Goal: Information Seeking & Learning: Learn about a topic

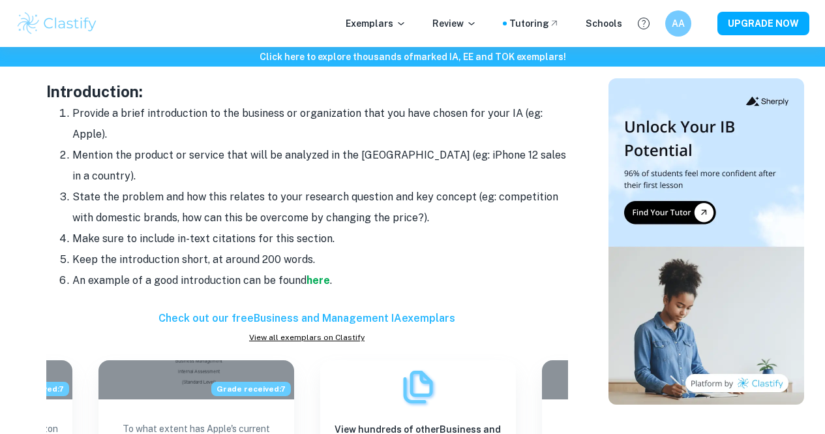
scroll to position [1109, 0]
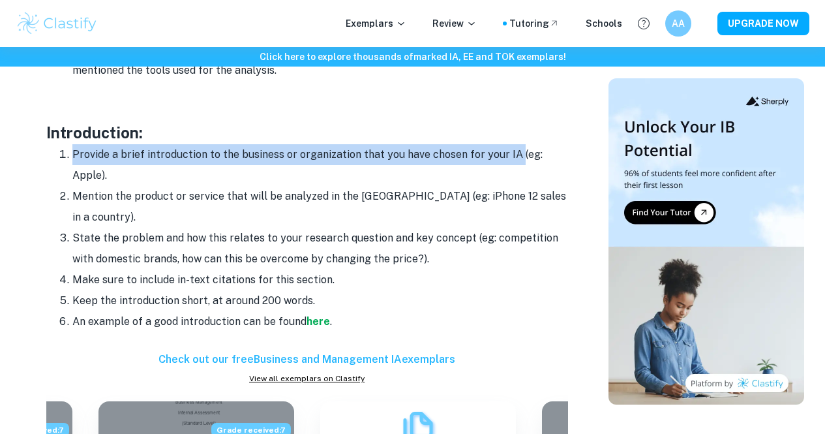
drag, startPoint x: 123, startPoint y: 168, endPoint x: 513, endPoint y: 166, distance: 390.7
click at [513, 166] on li "Provide a brief introduction to the business or organization that you have chos…" at bounding box center [320, 165] width 496 height 42
click at [515, 166] on li "Provide a brief introduction to the business or organization that you have chos…" at bounding box center [320, 165] width 496 height 42
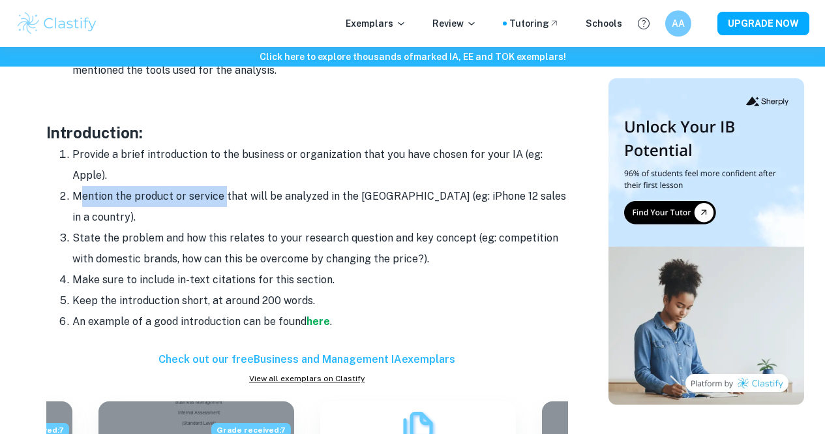
drag, startPoint x: 78, startPoint y: 198, endPoint x: 224, endPoint y: 210, distance: 147.2
click at [224, 210] on li "Mention the product or service that will be analyzed in the IA (eg: iPhone 12 s…" at bounding box center [320, 207] width 496 height 42
drag, startPoint x: 125, startPoint y: 217, endPoint x: 131, endPoint y: 218, distance: 6.7
click at [128, 228] on li "State the problem and how this relates to your research question and key concep…" at bounding box center [320, 249] width 496 height 42
click at [173, 209] on li "Mention the product or service that will be analyzed in the IA (eg: iPhone 12 s…" at bounding box center [320, 207] width 496 height 42
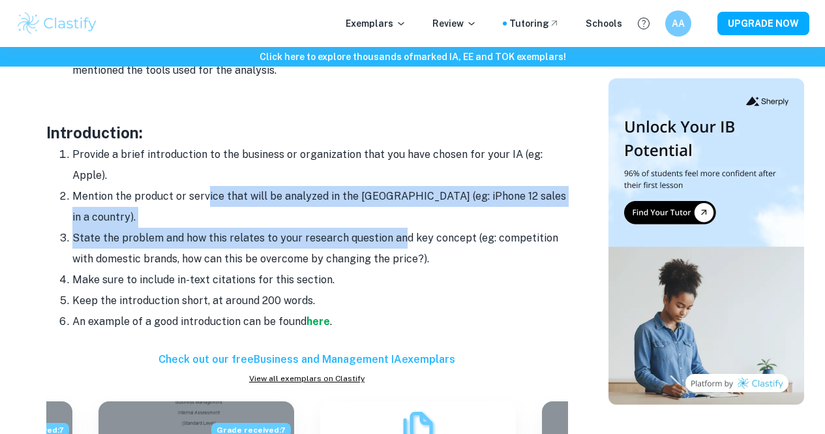
drag, startPoint x: 208, startPoint y: 205, endPoint x: 402, endPoint y: 217, distance: 194.8
click at [402, 218] on ol "Provide a brief introduction to the business or organization that you have chos…" at bounding box center [307, 238] width 522 height 188
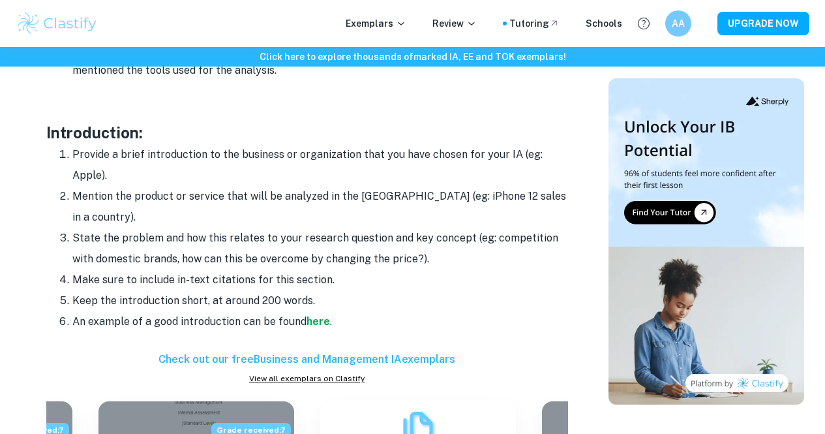
click at [402, 228] on li "State the problem and how this relates to your research question and key concep…" at bounding box center [320, 249] width 496 height 42
drag, startPoint x: 69, startPoint y: 224, endPoint x: 188, endPoint y: 224, distance: 118.7
click at [188, 228] on li "State the problem and how this relates to your research question and key concep…" at bounding box center [320, 249] width 496 height 42
click at [183, 228] on li "State the problem and how this relates to your research question and key concep…" at bounding box center [320, 249] width 496 height 42
click at [186, 228] on li "State the problem and how this relates to your research question and key concep…" at bounding box center [320, 249] width 496 height 42
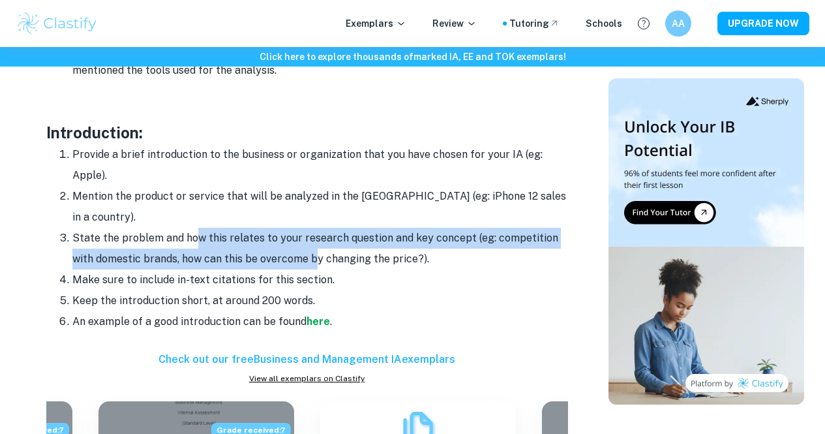
drag, startPoint x: 199, startPoint y: 223, endPoint x: 318, endPoint y: 239, distance: 120.4
click at [314, 240] on li "State the problem and how this relates to your research question and key concep…" at bounding box center [320, 249] width 496 height 42
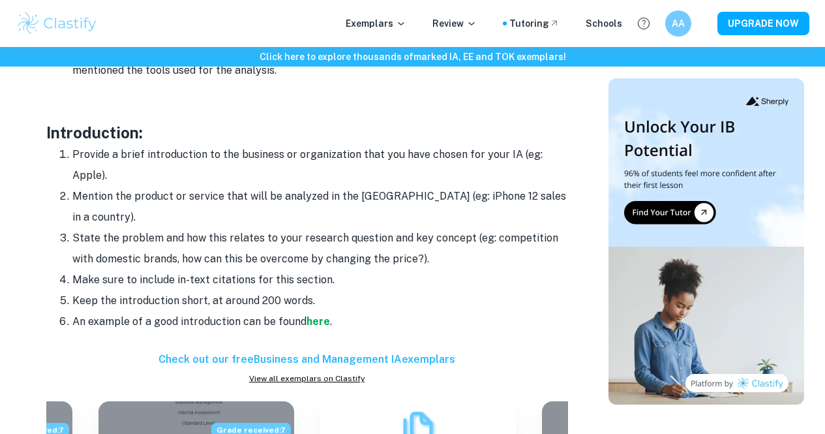
click at [319, 239] on li "State the problem and how this relates to your research question and key concep…" at bounding box center [320, 249] width 496 height 42
click at [314, 315] on strong "here" at bounding box center [318, 321] width 23 height 12
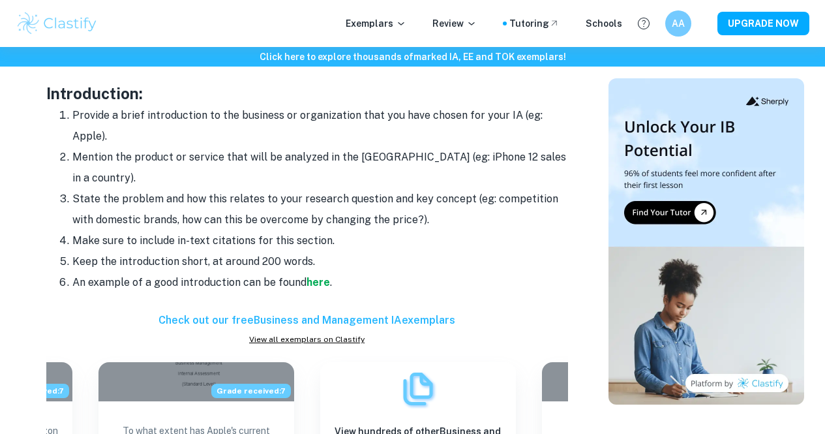
scroll to position [1565, 0]
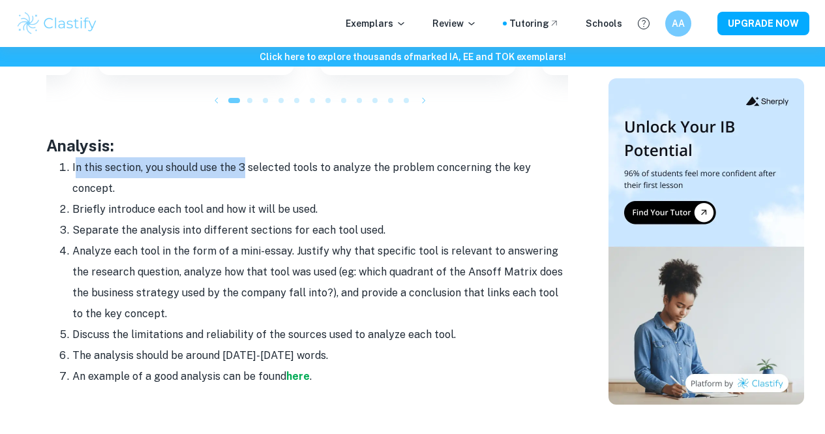
drag, startPoint x: 77, startPoint y: 156, endPoint x: 243, endPoint y: 162, distance: 165.8
click at [242, 163] on li "In this section, you should use the 3 selected tools to analyze the problem con…" at bounding box center [320, 178] width 496 height 42
click at [222, 162] on li "In this section, you should use the 3 selected tools to analyze the problem con…" at bounding box center [320, 178] width 496 height 42
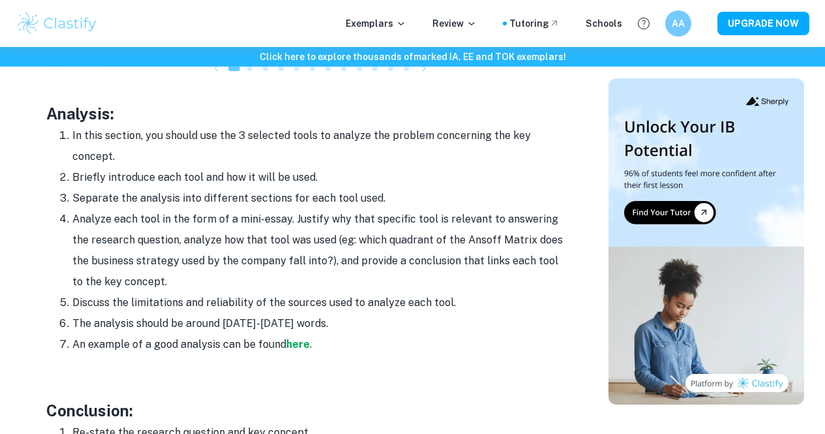
scroll to position [1696, 0]
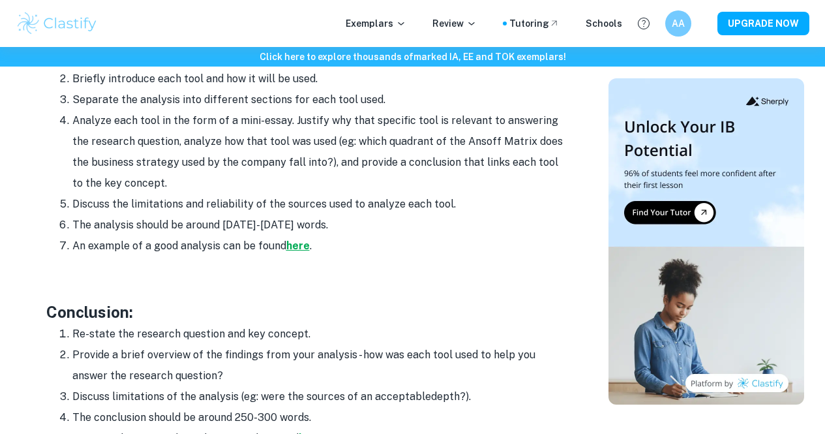
click at [302, 239] on strong "here" at bounding box center [297, 245] width 23 height 12
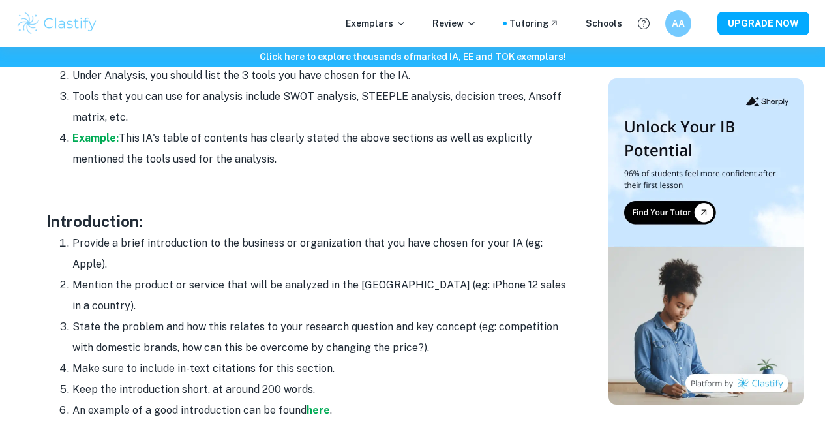
scroll to position [1044, 0]
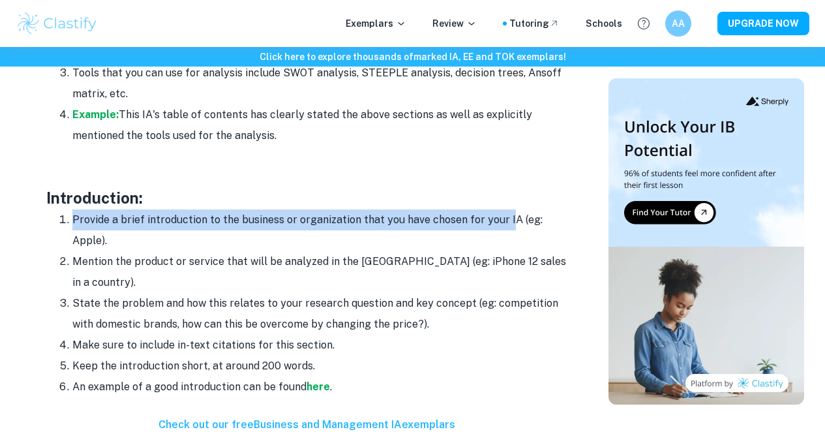
drag, startPoint x: 67, startPoint y: 229, endPoint x: 521, endPoint y: 234, distance: 454.0
click at [504, 230] on li "Provide a brief introduction to the business or organization that you have chos…" at bounding box center [320, 230] width 496 height 42
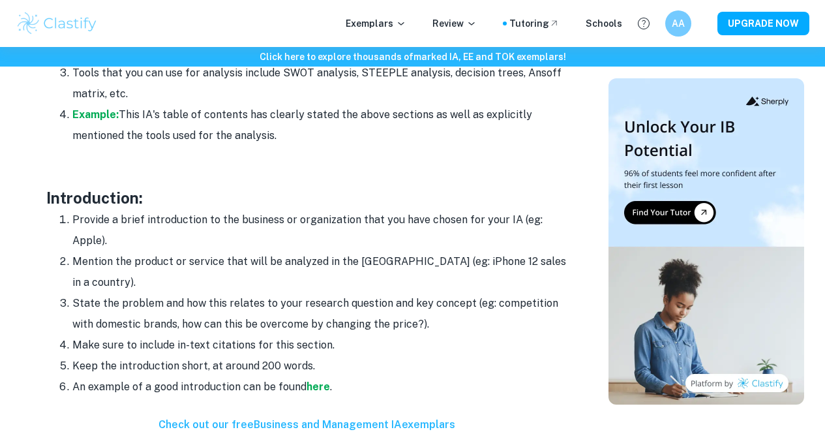
click at [521, 234] on li "Provide a brief introduction to the business or organization that you have chos…" at bounding box center [320, 230] width 496 height 42
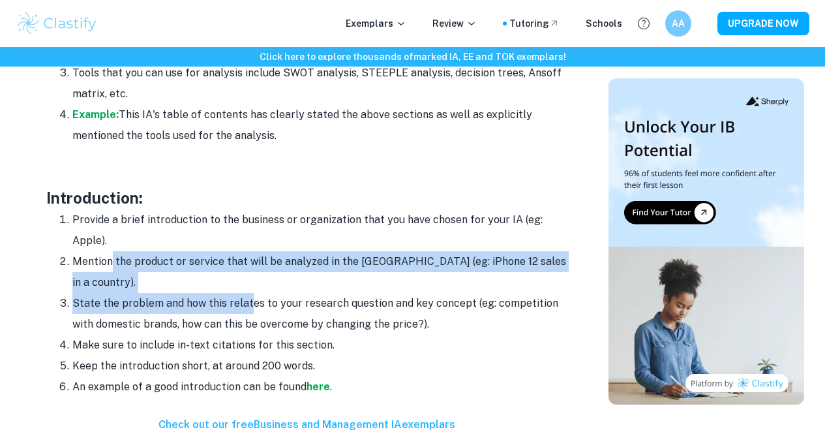
drag, startPoint x: 121, startPoint y: 272, endPoint x: 248, endPoint y: 284, distance: 127.1
click at [249, 284] on ol "Provide a brief introduction to the business or organization that you have chos…" at bounding box center [307, 303] width 522 height 188
click at [128, 273] on li "Mention the product or service that will be analyzed in the IA (eg: iPhone 12 s…" at bounding box center [320, 272] width 496 height 42
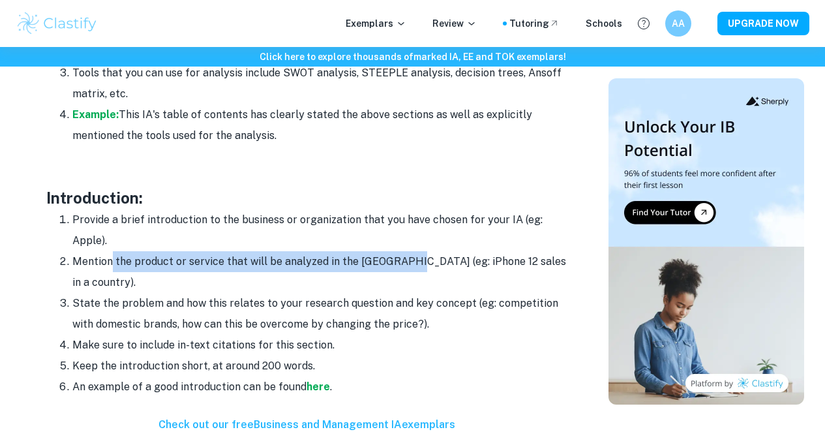
drag, startPoint x: 111, startPoint y: 271, endPoint x: 374, endPoint y: 272, distance: 262.8
click at [395, 265] on li "Mention the product or service that will be analyzed in the IA (eg: iPhone 12 s…" at bounding box center [320, 272] width 496 height 42
click at [339, 271] on li "Mention the product or service that will be analyzed in the IA (eg: iPhone 12 s…" at bounding box center [320, 272] width 496 height 42
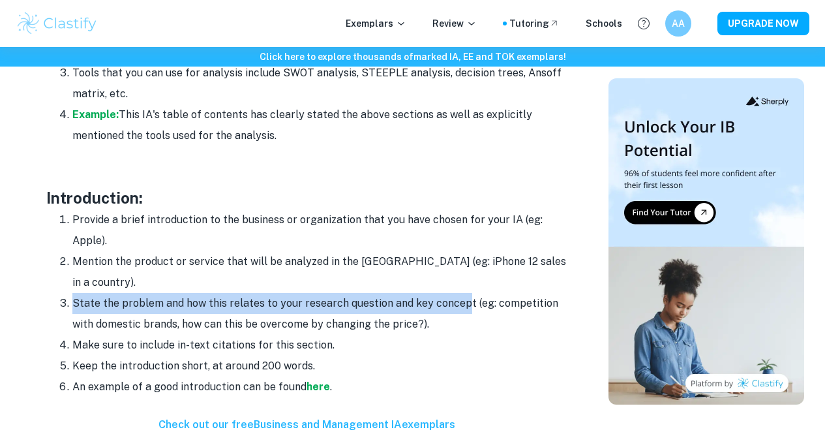
drag, startPoint x: 74, startPoint y: 283, endPoint x: 430, endPoint y: 291, distance: 355.6
click at [462, 293] on li "State the problem and how this relates to your research question and key concep…" at bounding box center [320, 314] width 496 height 42
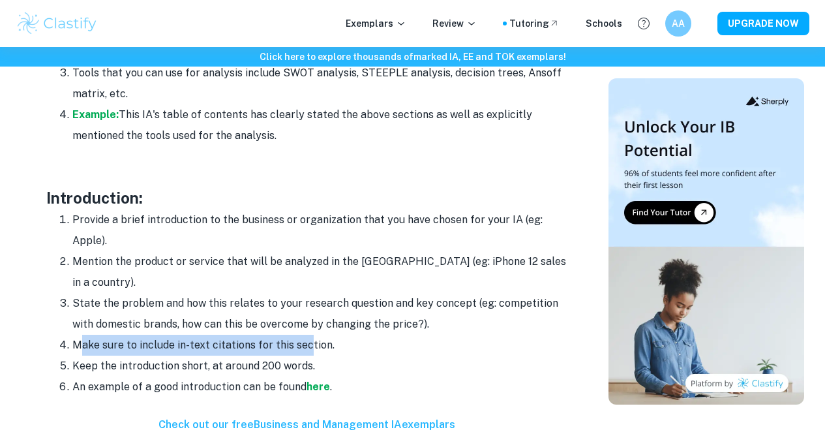
drag, startPoint x: 84, startPoint y: 333, endPoint x: 307, endPoint y: 332, distance: 223.1
click at [307, 335] on li "Make sure to include in-text citations for this section." at bounding box center [320, 345] width 496 height 21
drag, startPoint x: 292, startPoint y: 333, endPoint x: 306, endPoint y: 332, distance: 14.4
click at [292, 335] on li "Make sure to include in-text citations for this section." at bounding box center [320, 345] width 496 height 21
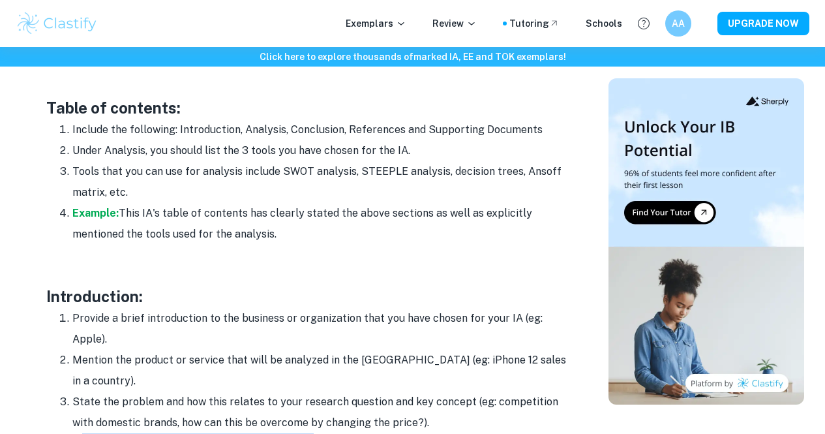
scroll to position [919, 0]
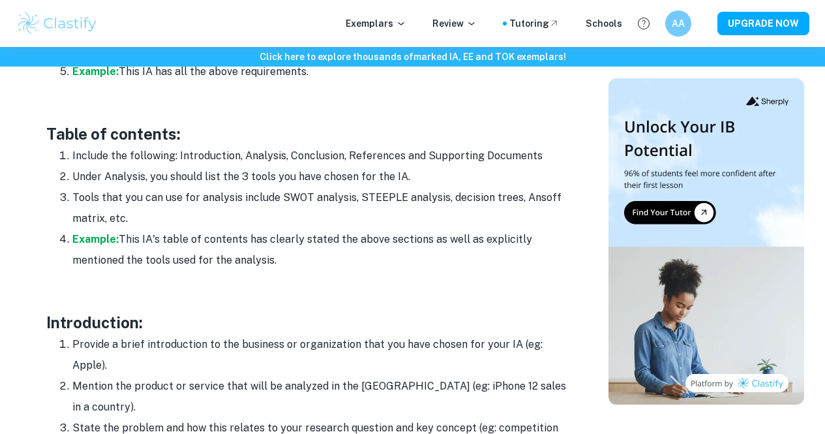
click at [196, 213] on li "Tools that you can use for analysis include SWOT analysis, STEEPLE analysis, de…" at bounding box center [320, 208] width 496 height 42
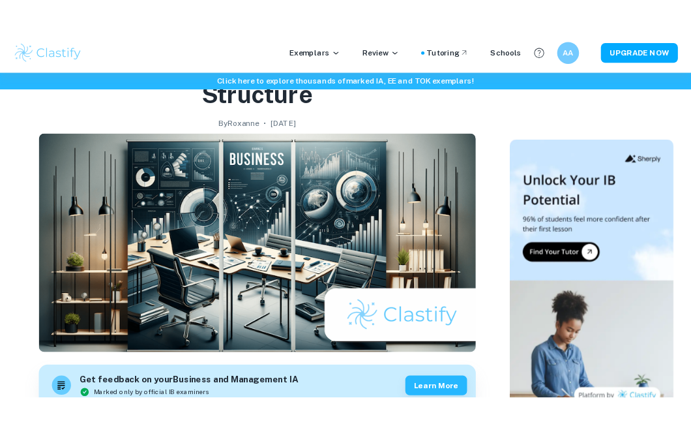
scroll to position [0, 0]
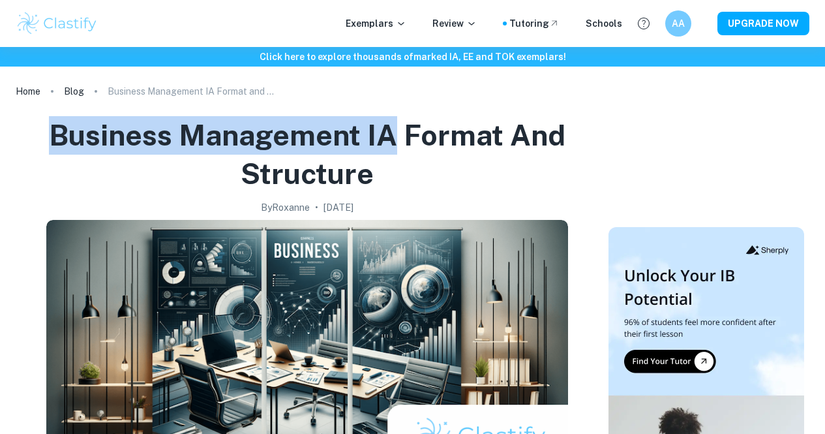
drag, startPoint x: 63, startPoint y: 141, endPoint x: 400, endPoint y: 135, distance: 337.3
click at [400, 135] on h1 "Business Management IA Format and Structure" at bounding box center [307, 154] width 572 height 76
copy h1 "Business Management IA"
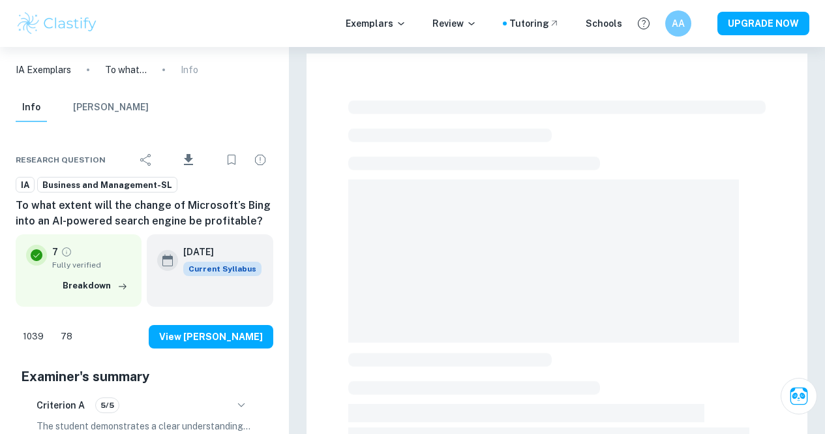
checkbox input "true"
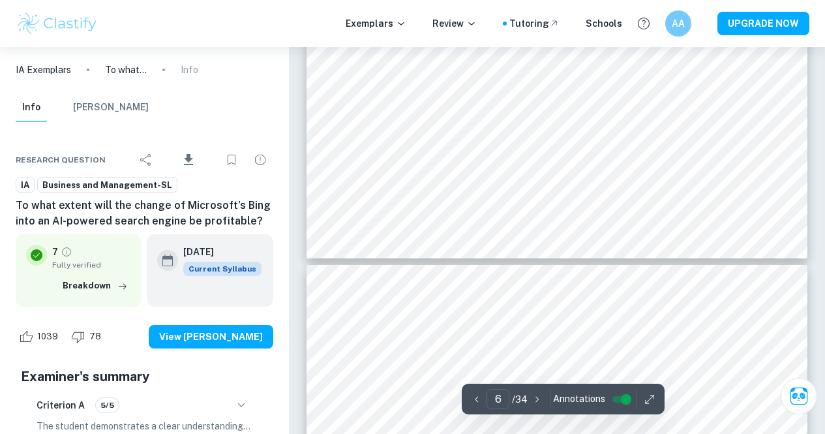
scroll to position [4435, 0]
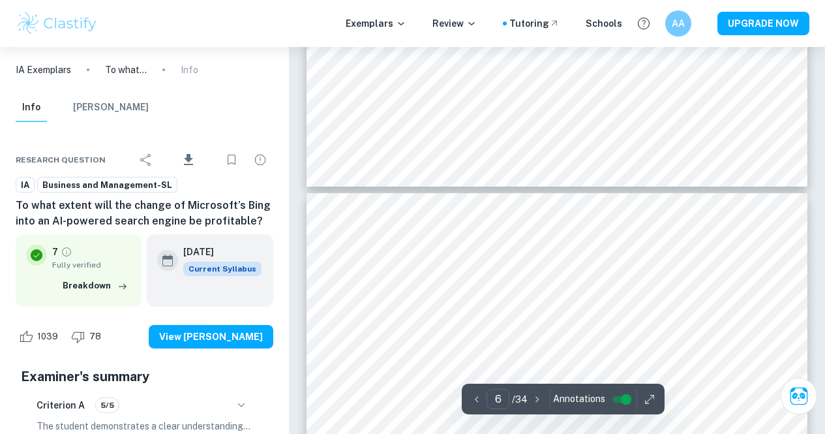
type input "7"
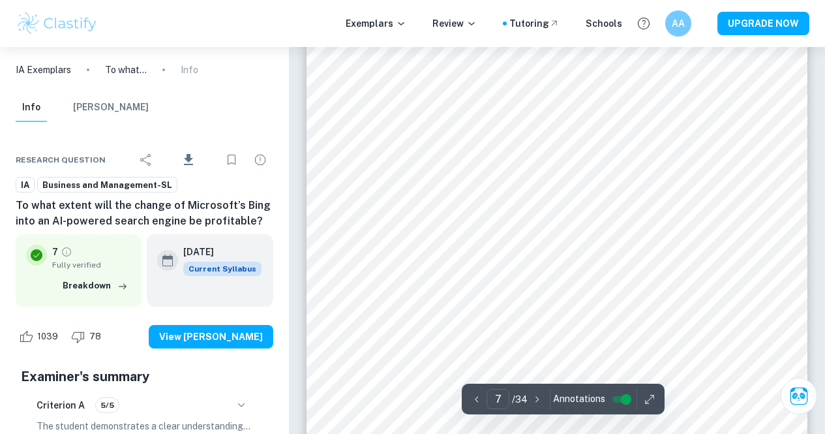
scroll to position [4500, 0]
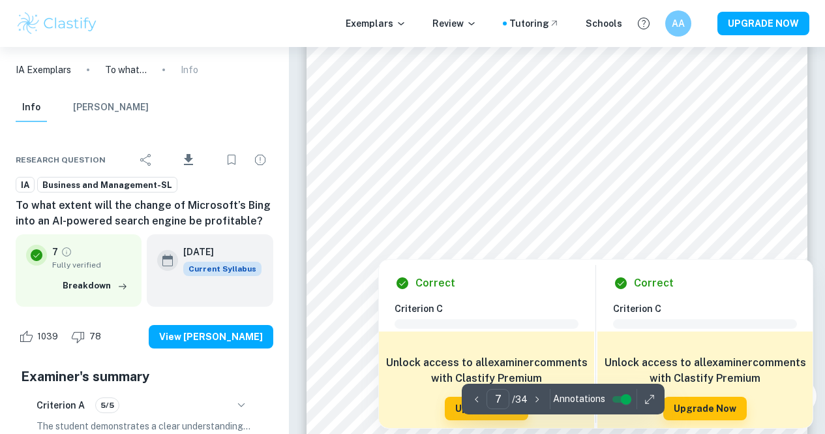
click at [372, 198] on div at bounding box center [556, 207] width 381 height 25
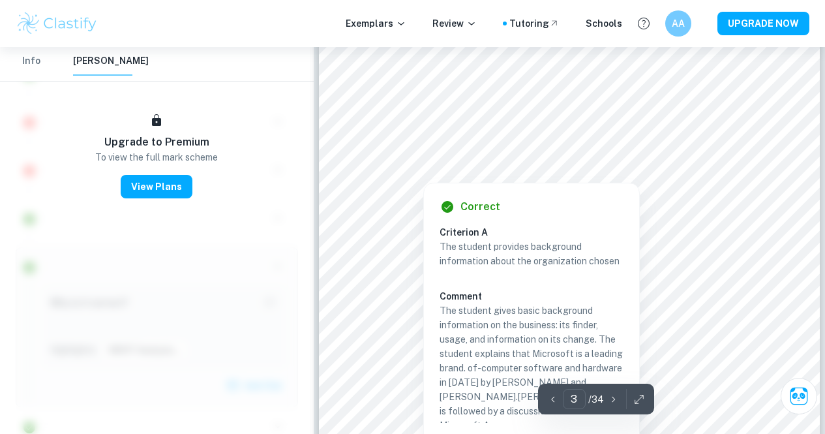
scroll to position [1738, 0]
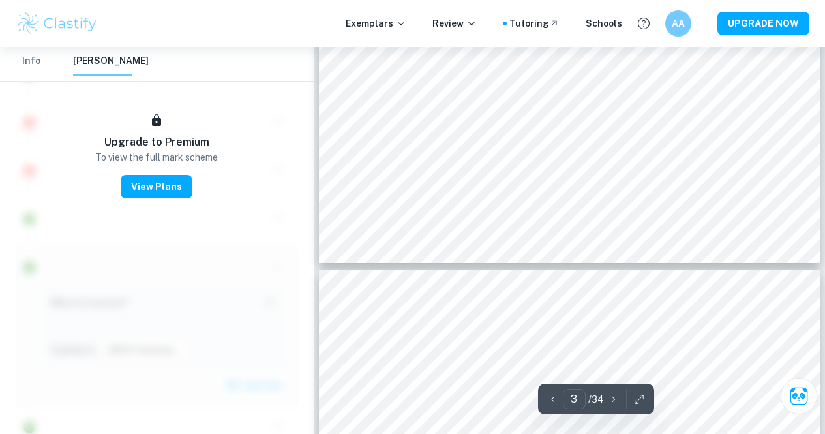
type input "4"
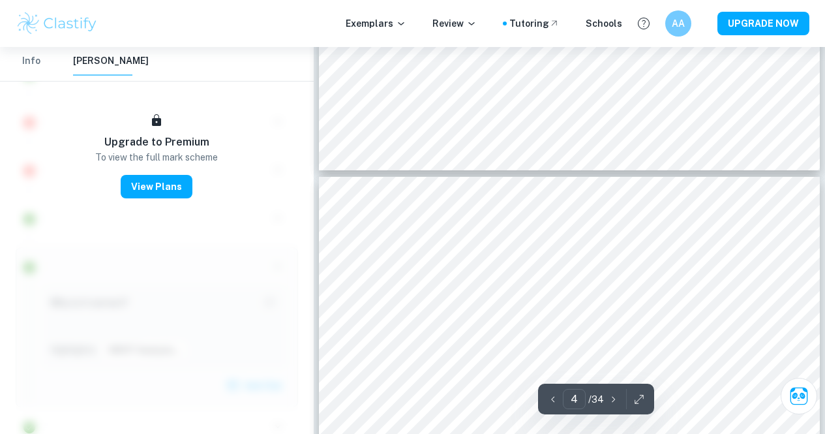
scroll to position [2186, 0]
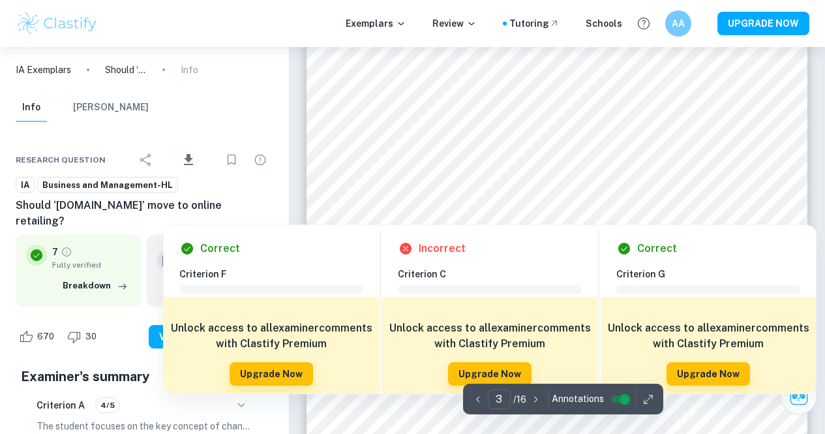
scroll to position [1891, 0]
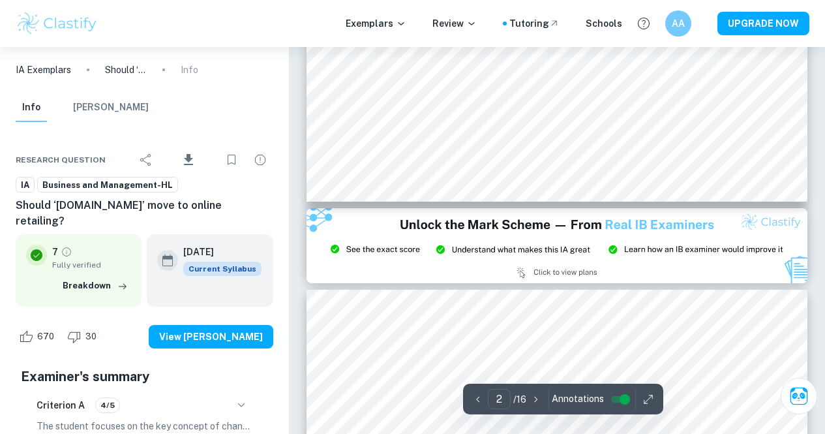
type input "3"
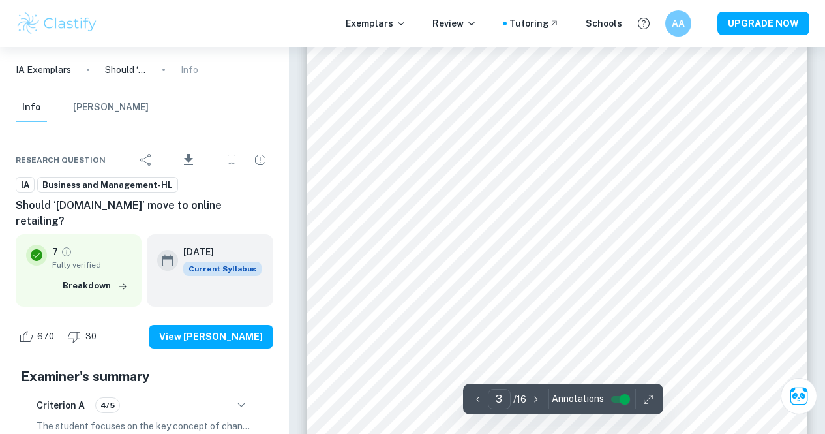
scroll to position [1674, 0]
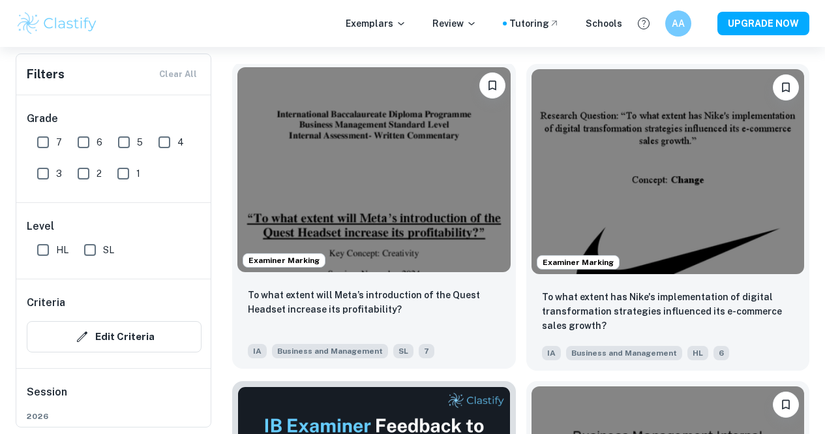
scroll to position [391, 0]
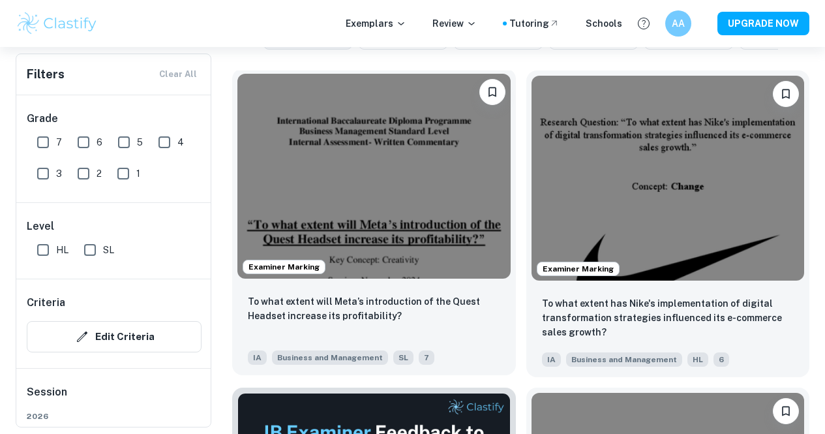
click at [339, 178] on img at bounding box center [373, 176] width 273 height 205
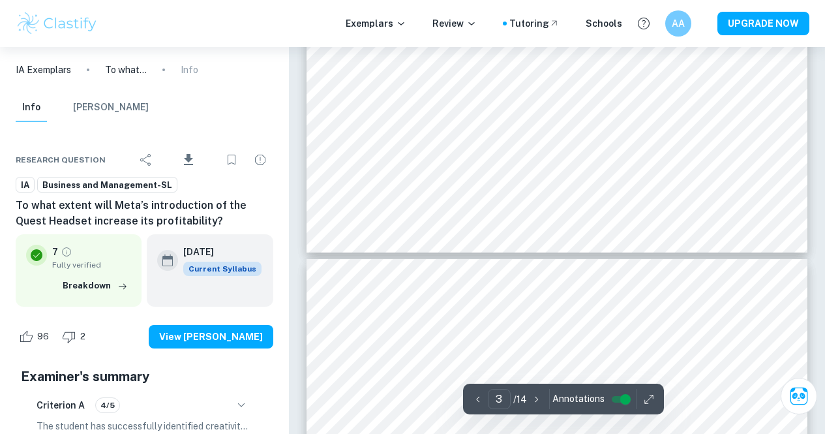
scroll to position [2152, 0]
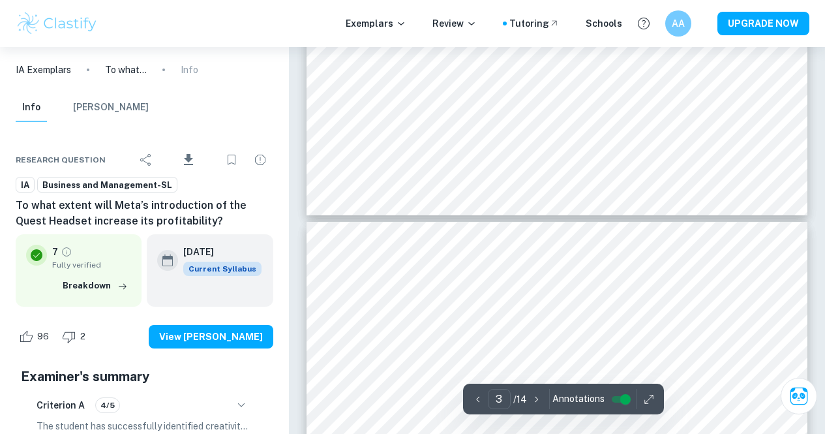
type input "4"
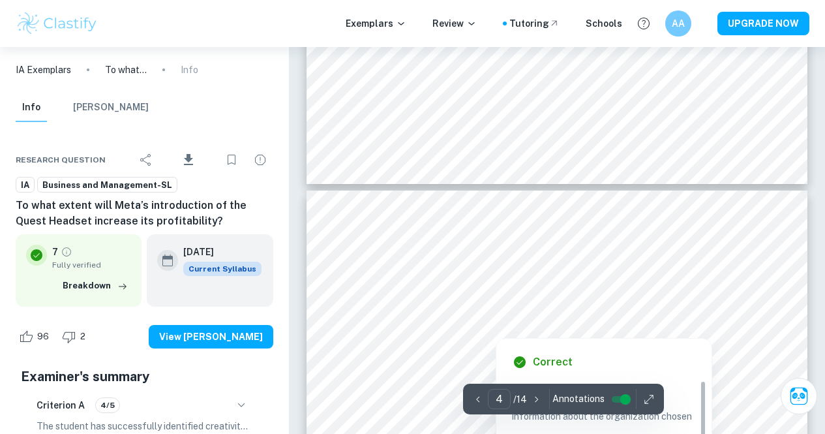
scroll to position [2283, 0]
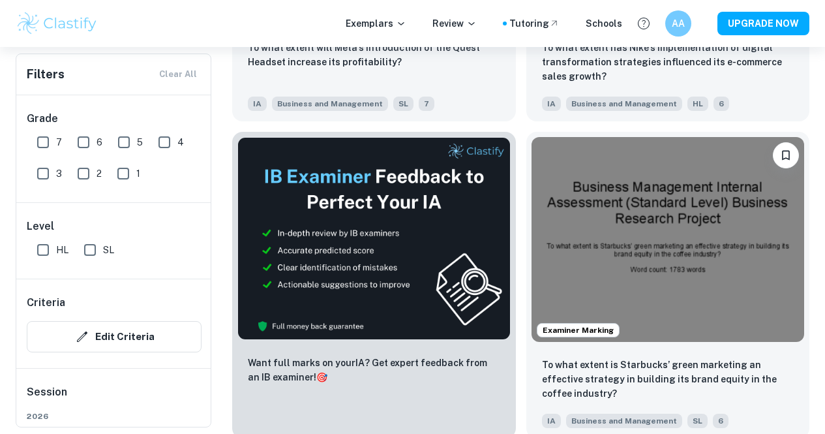
scroll to position [652, 0]
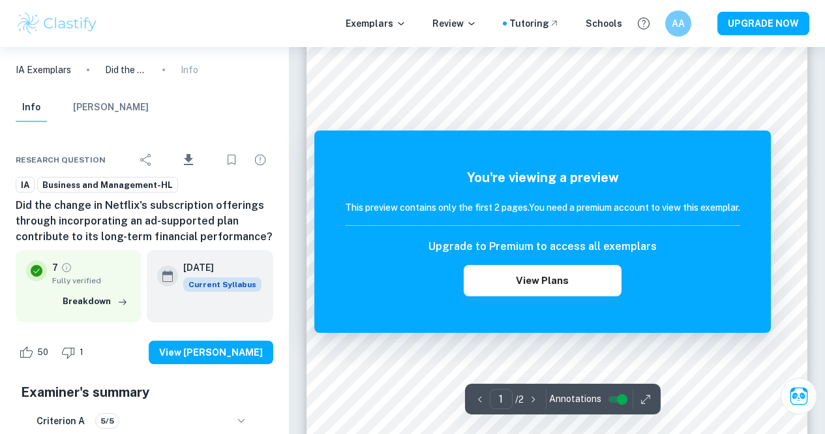
scroll to position [261, 0]
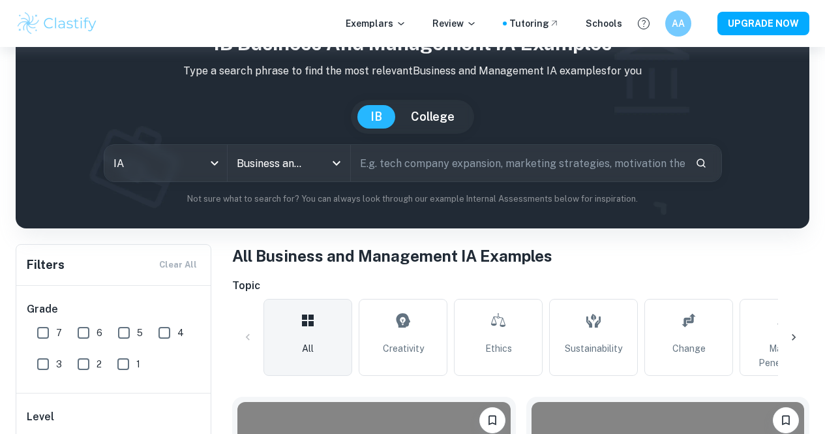
scroll to position [652, 0]
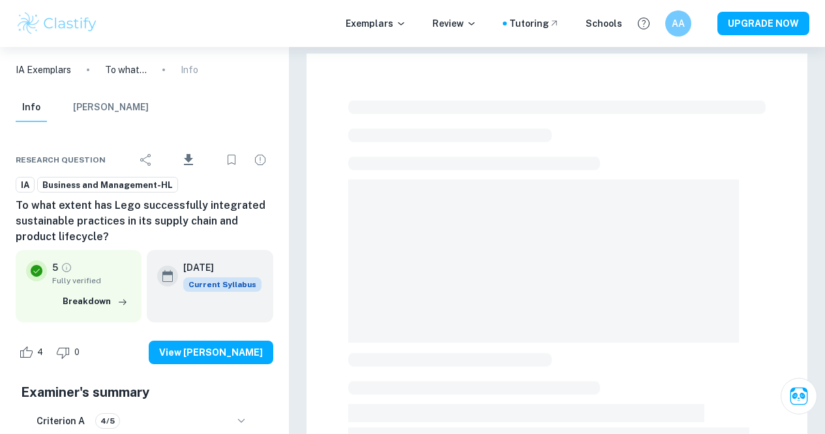
scroll to position [335, 0]
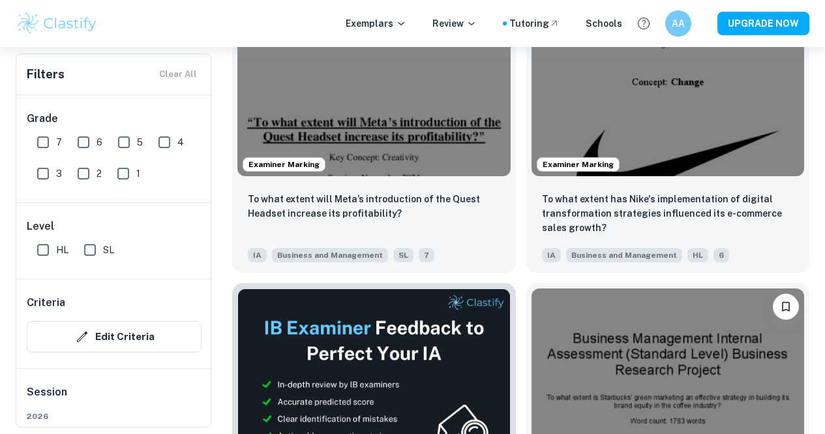
scroll to position [391, 0]
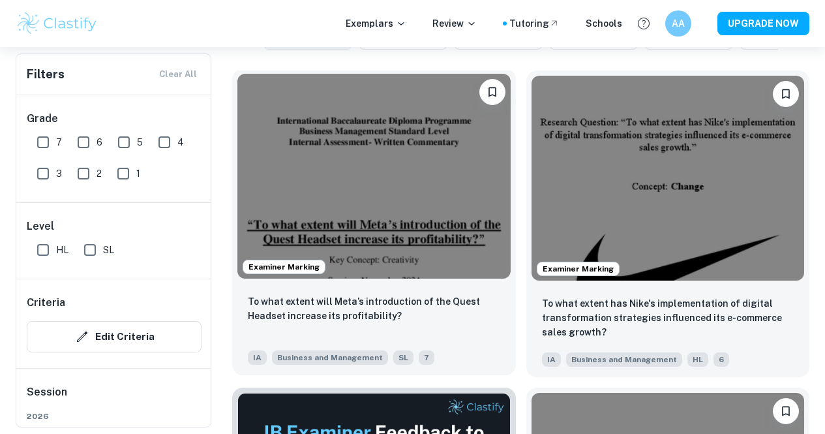
click at [349, 158] on img at bounding box center [373, 176] width 273 height 205
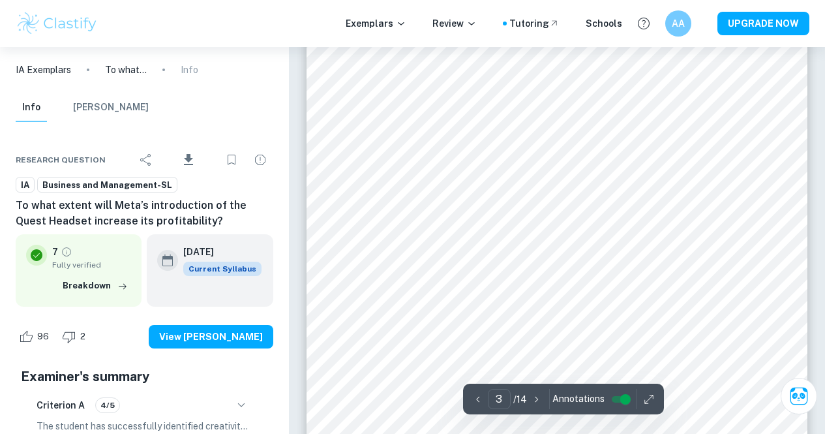
scroll to position [1891, 0]
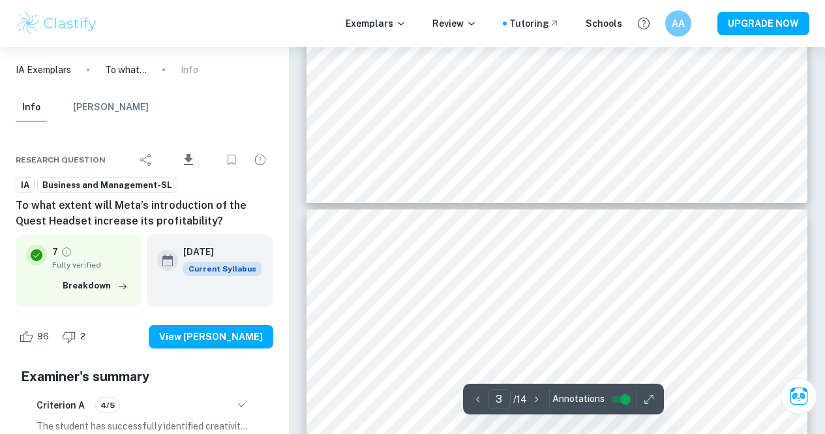
type input "4"
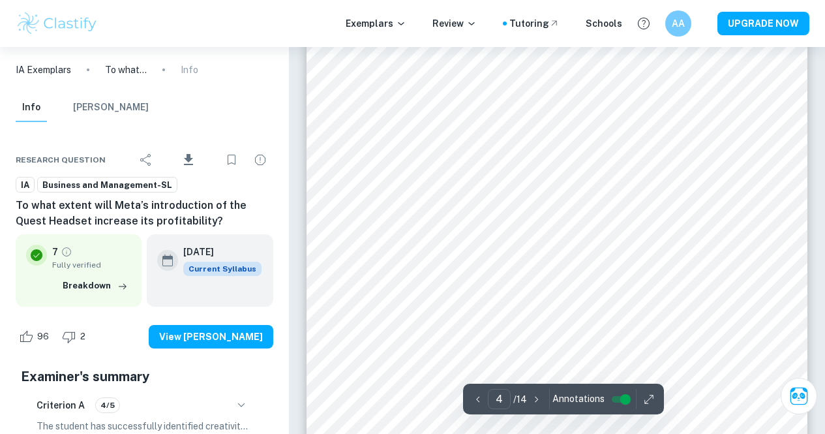
scroll to position [2348, 0]
